Goal: Task Accomplishment & Management: Manage account settings

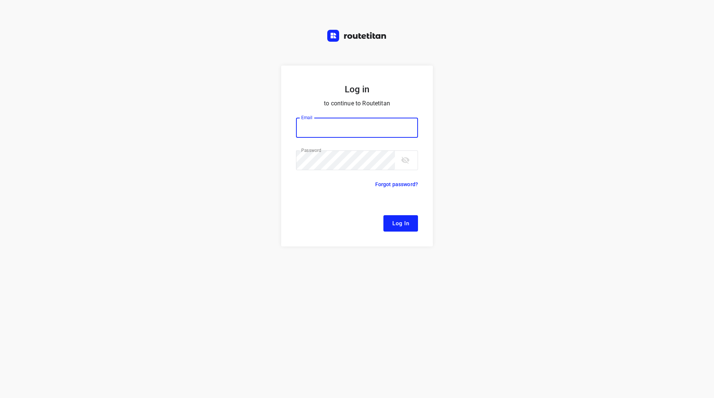
type input "[EMAIL_ADDRESS][DOMAIN_NAME]"
click at [407, 220] on span "Log In" at bounding box center [401, 223] width 17 height 10
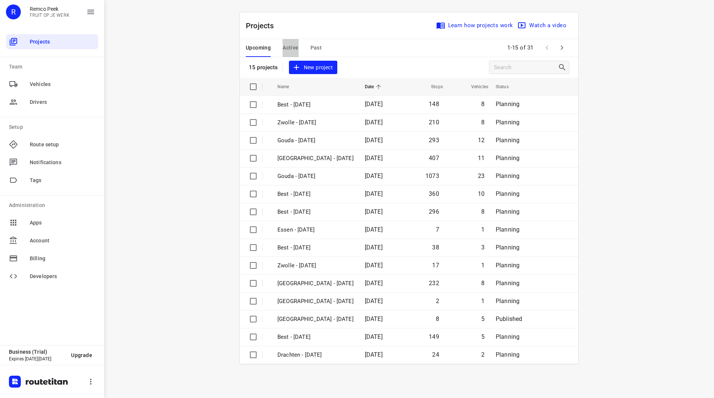
click at [291, 45] on span "Active" at bounding box center [291, 47] width 16 height 9
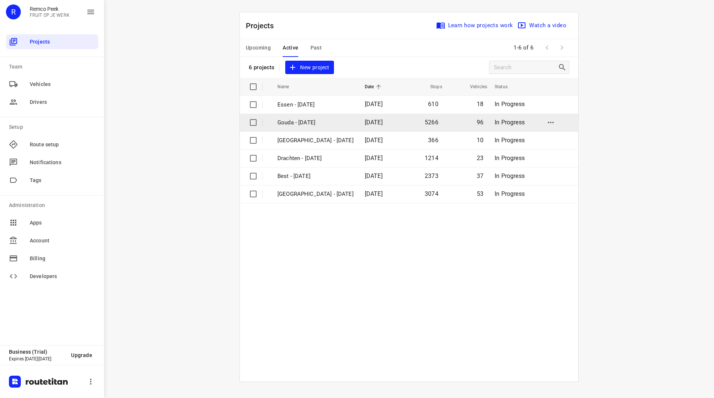
click at [303, 122] on p "Gouda - [DATE]" at bounding box center [316, 122] width 76 height 9
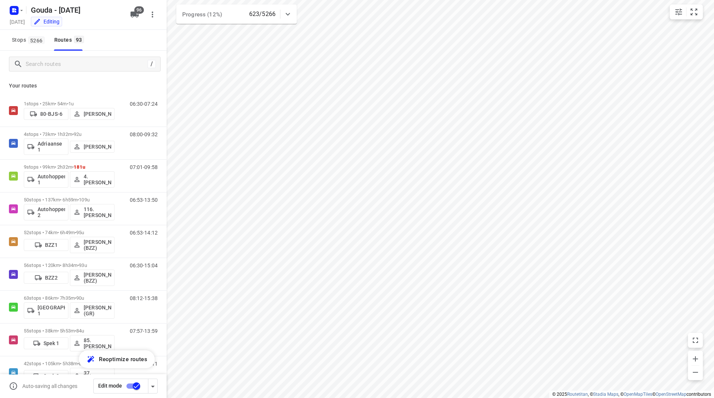
checkbox input "true"
click at [70, 68] on input "Search routes" at bounding box center [86, 64] width 121 height 12
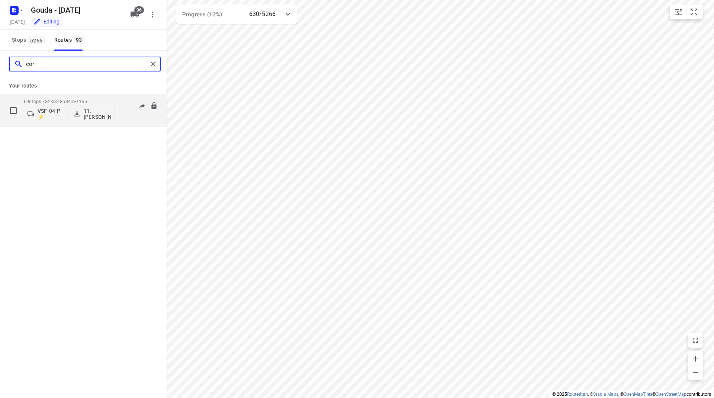
type input "cor"
click at [88, 97] on div "69 stops • 82km • 8h44m • 116u VSF-04-P ⚡ 11. [PERSON_NAME]" at bounding box center [69, 110] width 91 height 31
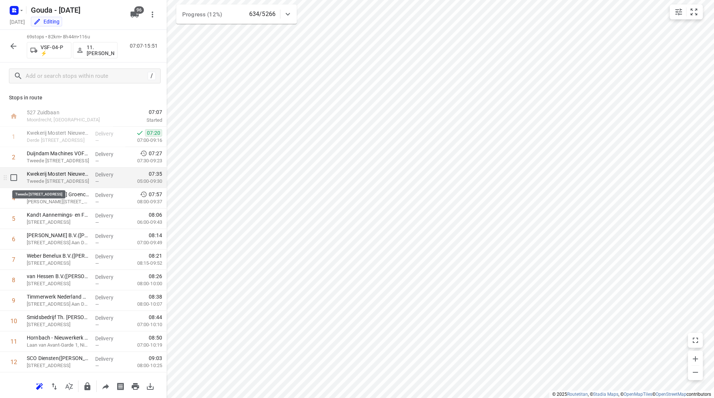
click at [62, 181] on p "Tweede [STREET_ADDRESS]" at bounding box center [58, 180] width 63 height 7
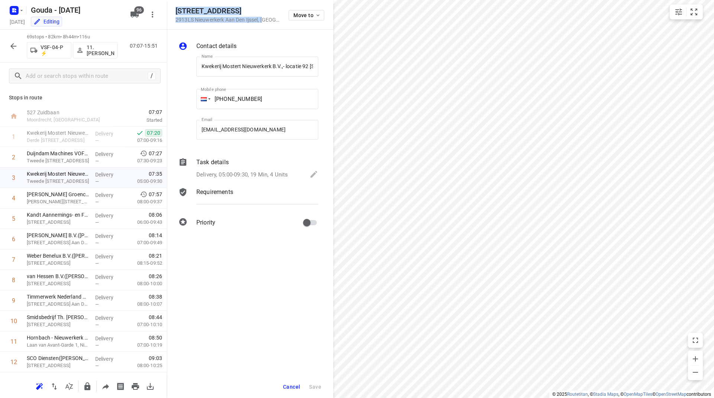
drag, startPoint x: 221, startPoint y: 9, endPoint x: 263, endPoint y: 19, distance: 43.1
click at [263, 19] on div "Tweede [STREET_ADDRESS]" at bounding box center [228, 15] width 104 height 16
click at [263, 19] on p "2913LS Nieuwerkerk Aan Den Ijssel , [GEOGRAPHIC_DATA]" at bounding box center [228, 20] width 104 height 6
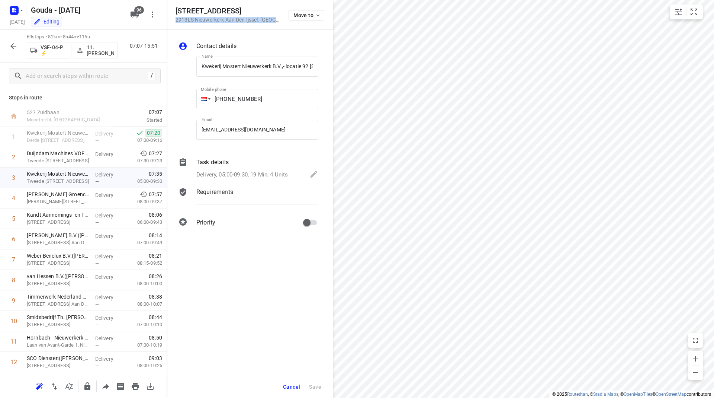
click at [263, 19] on p "2913LS Nieuwerkerk Aan Den Ijssel , [GEOGRAPHIC_DATA]" at bounding box center [228, 20] width 104 height 6
click at [179, 14] on h5 "[STREET_ADDRESS]" at bounding box center [228, 11] width 104 height 9
drag, startPoint x: 175, startPoint y: 10, endPoint x: 276, endPoint y: 18, distance: 101.9
click at [276, 18] on div "Tweede [STREET_ADDRESS] Move to" at bounding box center [250, 15] width 167 height 30
copy div "[STREET_ADDRESS]"
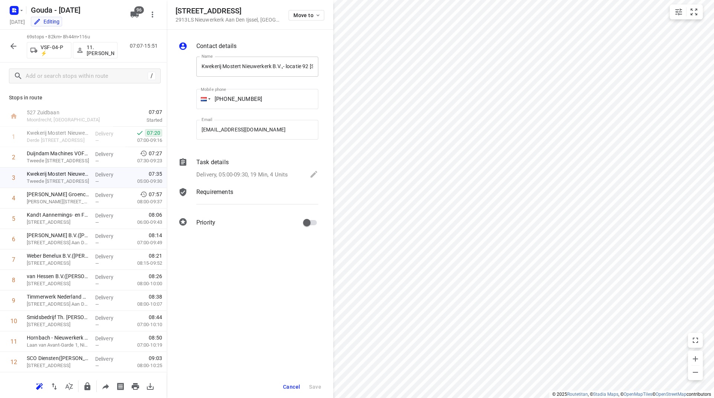
click at [230, 66] on input "Kwekerij Mostert Nieuwerkerk B.V.,- locatie 92 [STREET_ADDRESS]([PERSON_NAME])" at bounding box center [257, 67] width 122 height 20
click at [215, 64] on input "Kwekerij Mostert Nieuwerkerk B.V.,- locatie 92 [STREET_ADDRESS]([PERSON_NAME])" at bounding box center [257, 67] width 122 height 20
drag, startPoint x: 284, startPoint y: 66, endPoint x: 197, endPoint y: 65, distance: 87.1
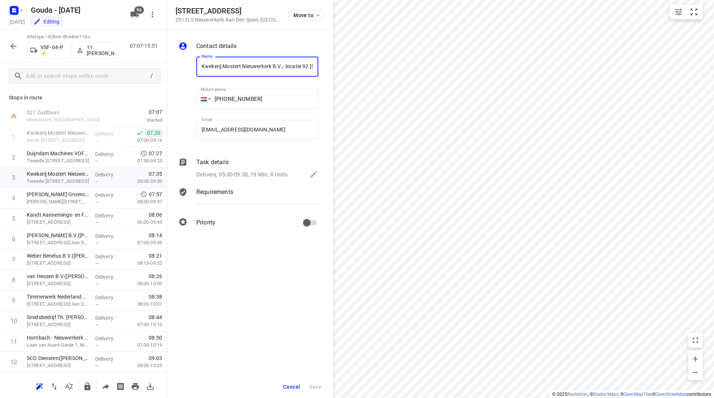
click at [197, 65] on input "Kwekerij Mostert Nieuwerkerk B.V.,- locatie 92 [STREET_ADDRESS]([PERSON_NAME])" at bounding box center [257, 67] width 122 height 20
